Goal: Navigation & Orientation: Go to known website

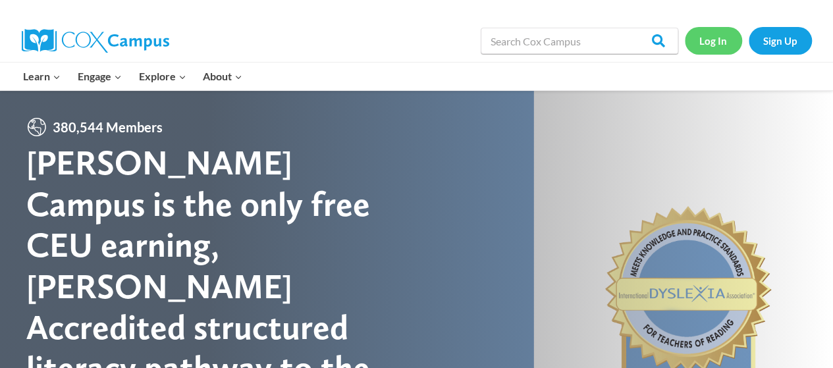
click at [710, 38] on link "Log In" at bounding box center [713, 40] width 57 height 27
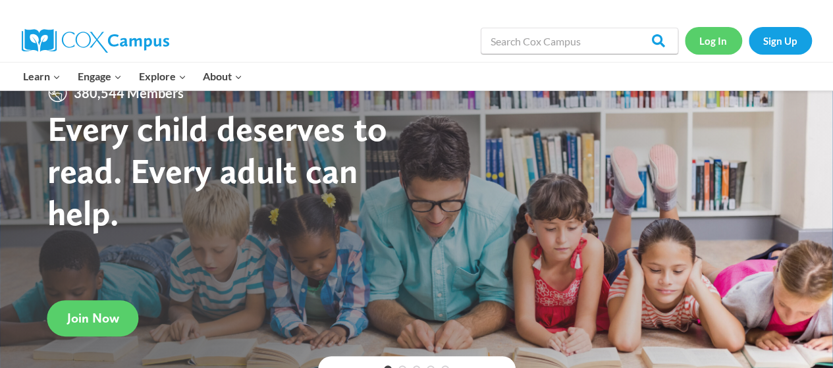
scroll to position [34, 0]
click at [706, 39] on link "Log In" at bounding box center [713, 40] width 57 height 27
